Goal: Transaction & Acquisition: Subscribe to service/newsletter

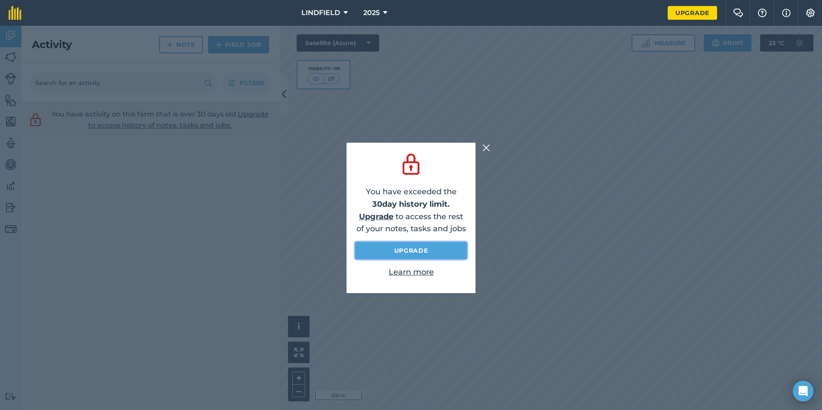
click at [453, 251] on link "Upgrade" at bounding box center [411, 250] width 112 height 17
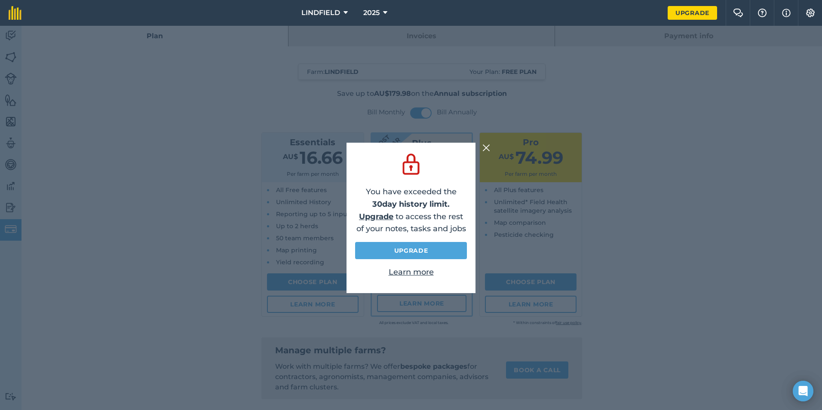
click at [487, 145] on img at bounding box center [486, 148] width 8 height 10
